Goal: Transaction & Acquisition: Purchase product/service

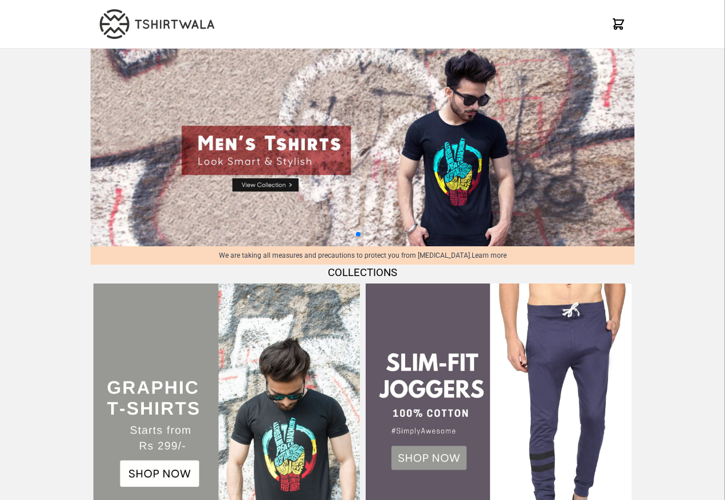
click at [298, 186] on img at bounding box center [362, 148] width 544 height 198
select select "*********"
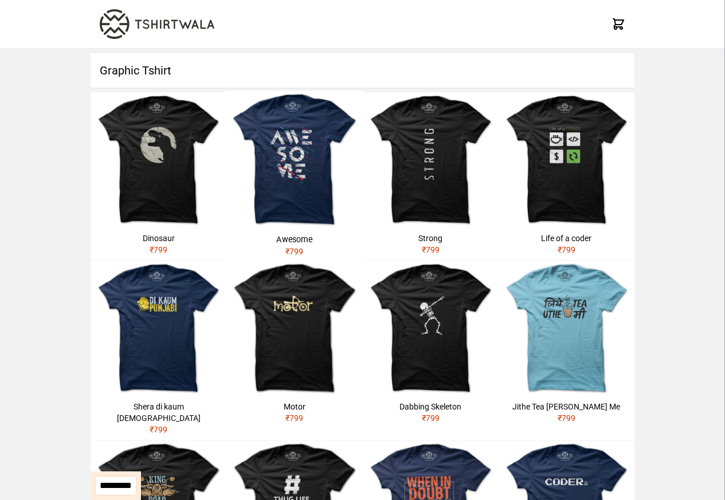
click at [143, 69] on h1 "Graphic Tshirt" at bounding box center [362, 70] width 544 height 34
